Goal: Complete application form

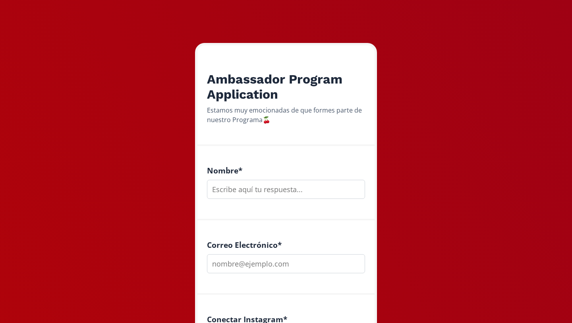
scroll to position [102, 0]
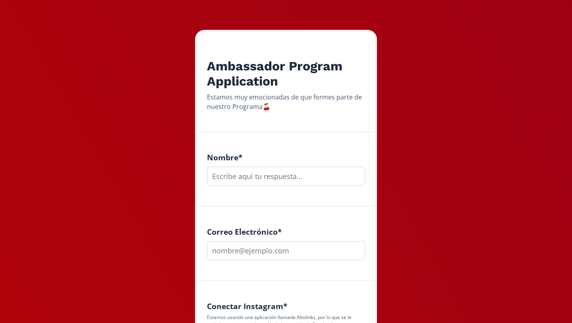
click at [232, 177] on input "text" at bounding box center [286, 175] width 158 height 19
type input "piti [PERSON_NAME]"
click at [226, 247] on input "email" at bounding box center [286, 250] width 158 height 19
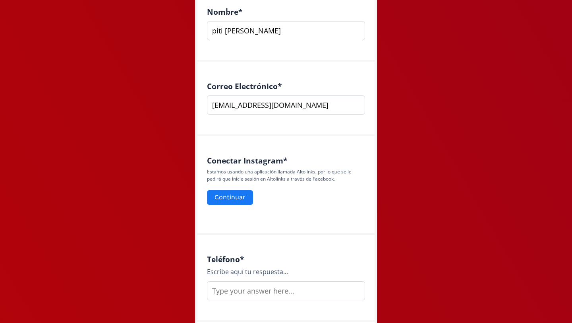
scroll to position [256, 0]
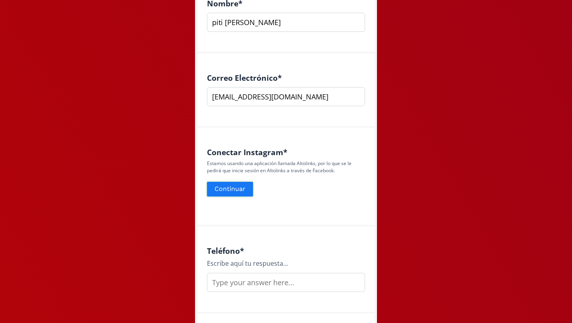
type input "[EMAIL_ADDRESS][DOMAIN_NAME]"
click at [226, 192] on button "Continuar" at bounding box center [230, 188] width 48 height 17
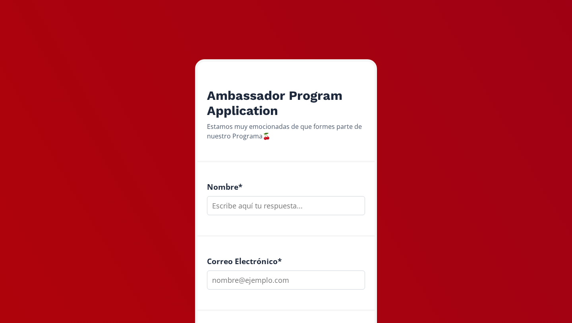
scroll to position [77, 0]
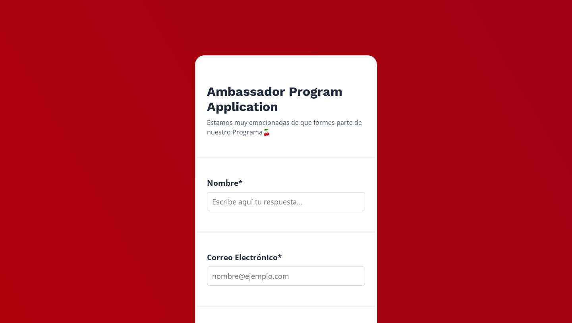
click at [259, 199] on input "text" at bounding box center [286, 201] width 158 height 19
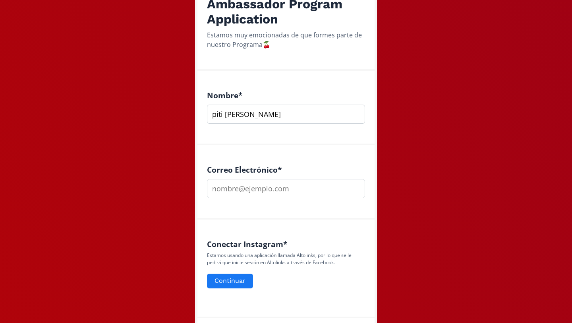
scroll to position [166, 0]
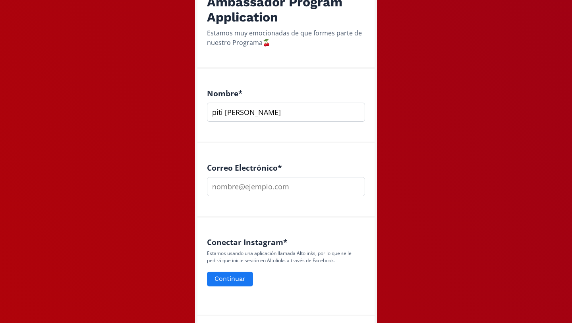
type input "piti [PERSON_NAME]"
click at [251, 187] on input "email" at bounding box center [286, 186] width 158 height 19
type input "[EMAIL_ADDRESS][DOMAIN_NAME]"
click at [238, 274] on button "Continuar" at bounding box center [230, 278] width 48 height 17
